Goal: Task Accomplishment & Management: Manage account settings

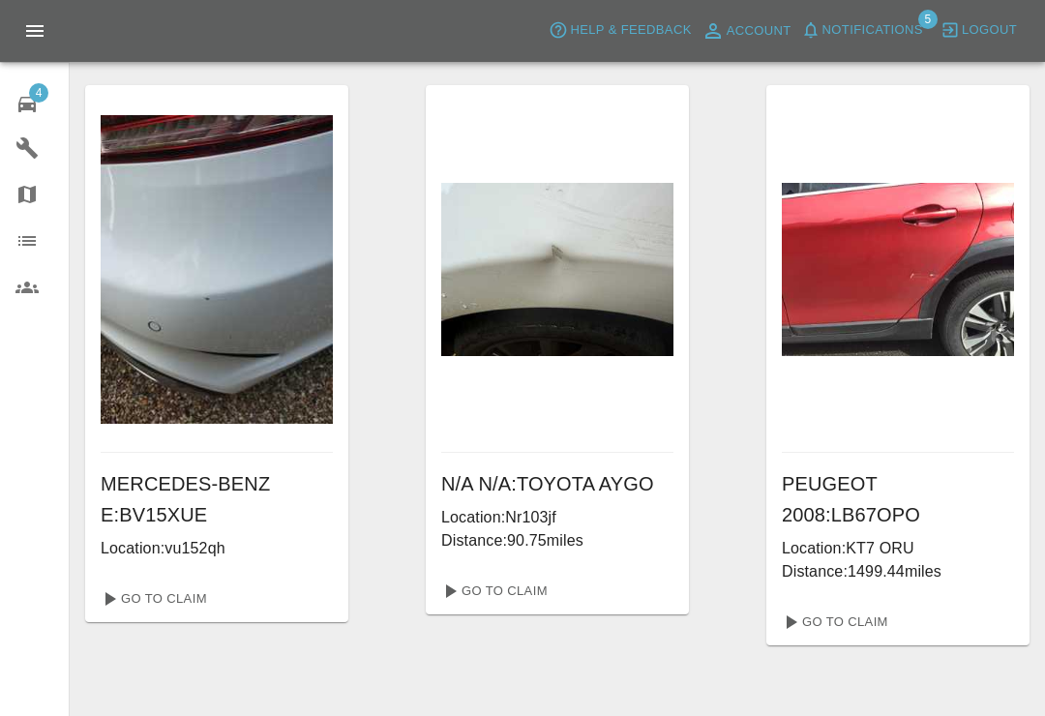
click at [817, 22] on icon "button" at bounding box center [810, 29] width 19 height 19
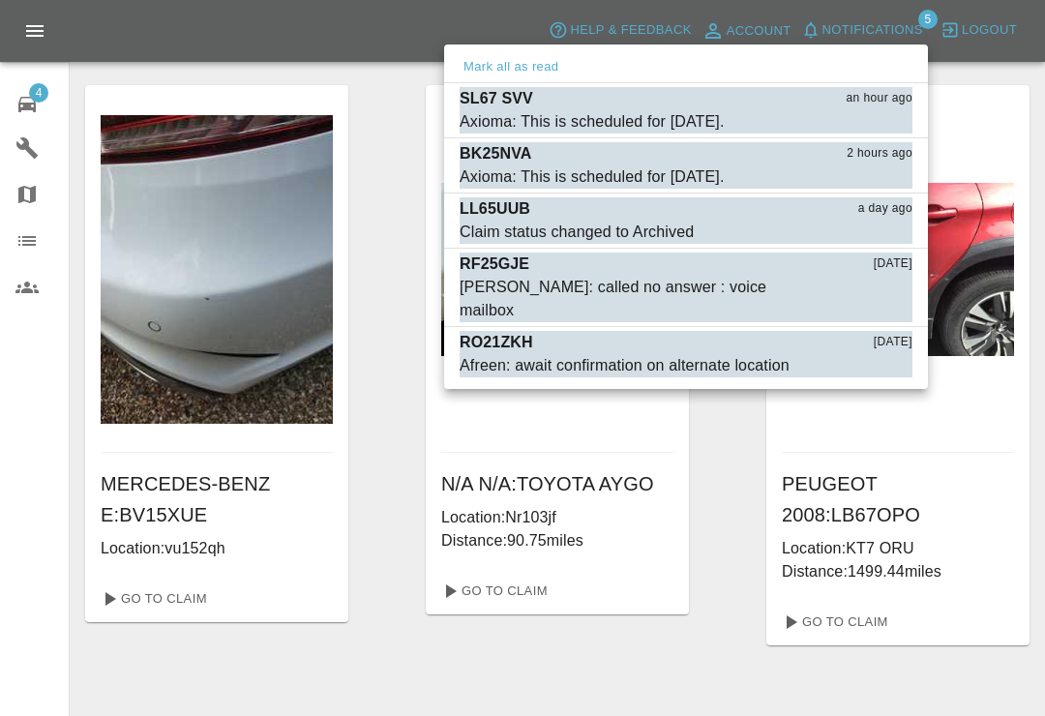
click at [876, 355] on button "Mark as read" at bounding box center [869, 366] width 85 height 22
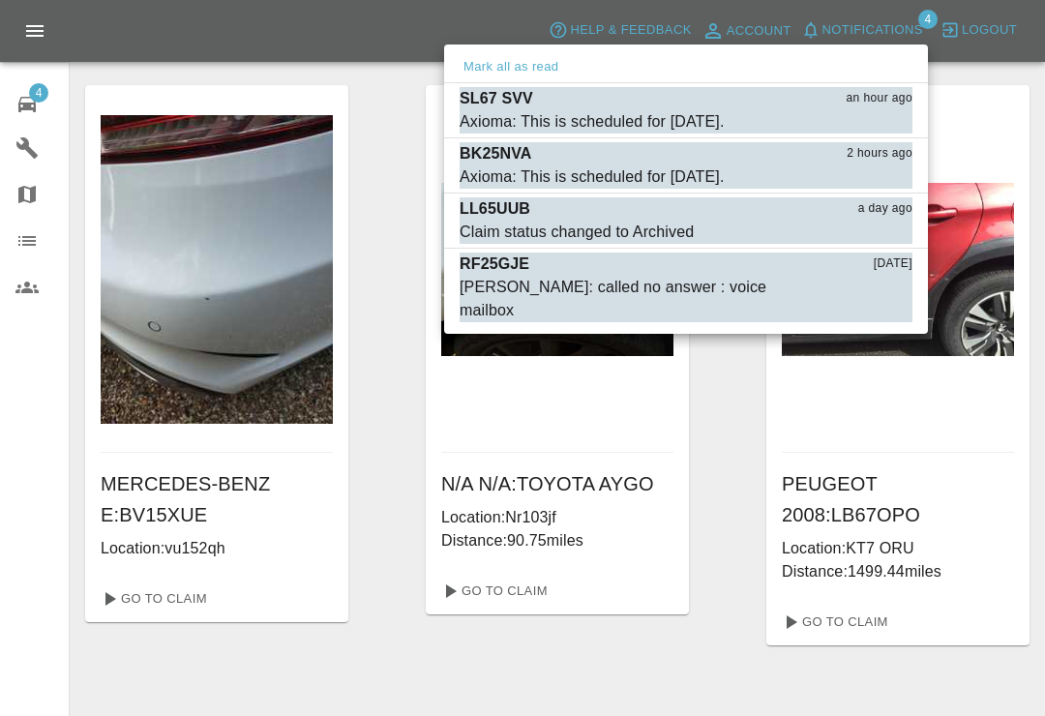
click at [872, 300] on button "Mark as read" at bounding box center [869, 311] width 85 height 22
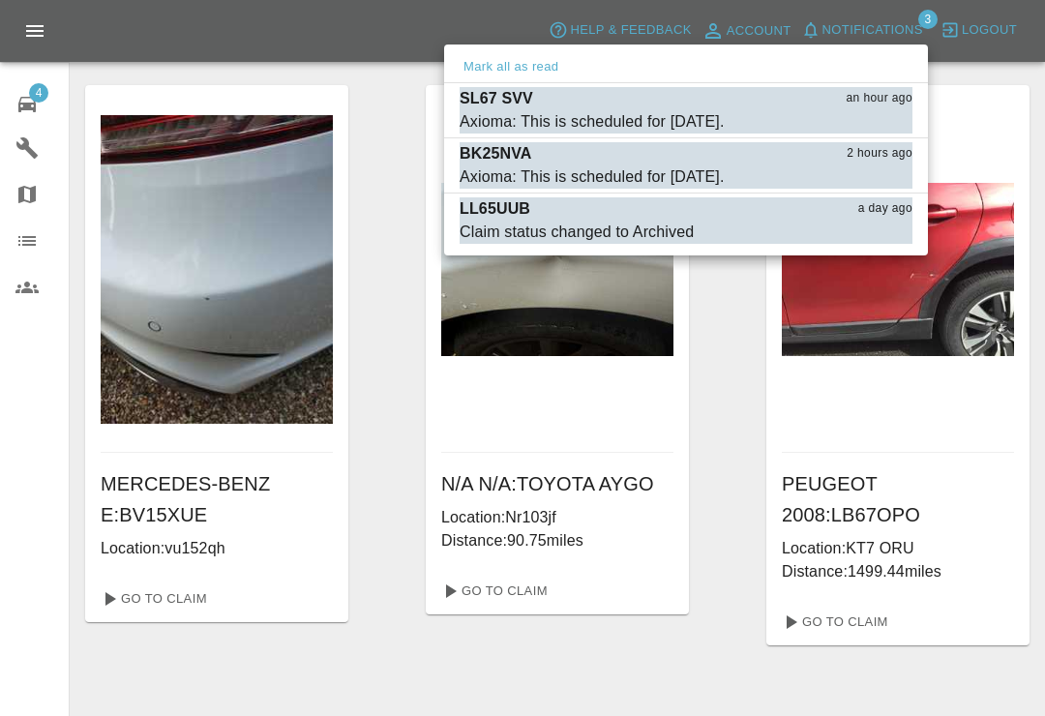
click at [983, 74] on div at bounding box center [522, 358] width 1045 height 716
